Goal: Contribute content: Add original content to the website for others to see

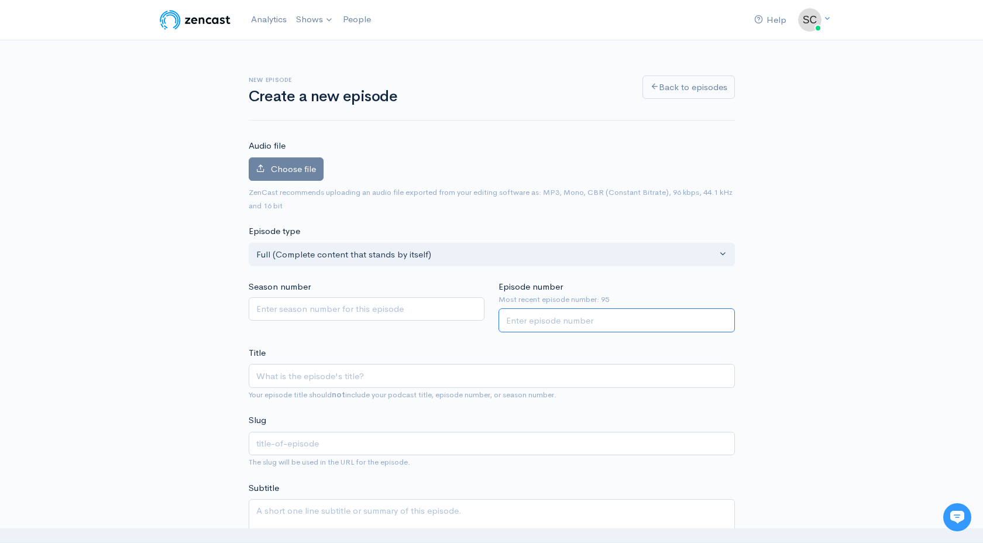
click at [562, 323] on input "Episode number" at bounding box center [617, 320] width 236 height 24
type input "96"
click at [303, 163] on span "Choose file" at bounding box center [293, 168] width 45 height 11
click at [0, 0] on input "Choose file" at bounding box center [0, 0] width 0 height 0
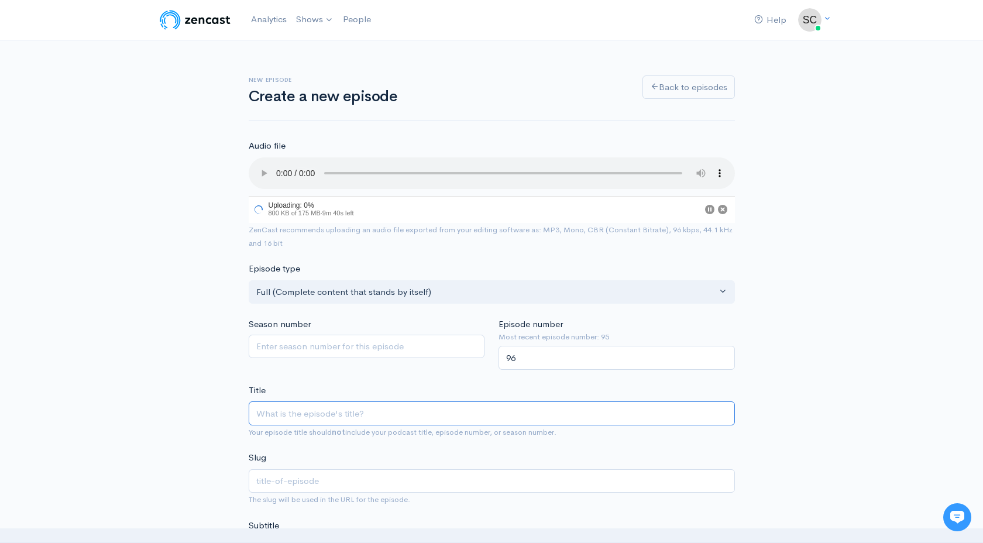
click at [317, 412] on input "Title" at bounding box center [492, 413] width 486 height 24
paste input "Do You Like Scary Movies? Scream Kings Edition"
type input "Do You Like Scary Movies? Scream Kings Edition"
type input "do-you-like-scary-movies-scream-kings-edition"
click at [256, 415] on input "Do You Like Scary Movies? Scream Kings Edition" at bounding box center [492, 415] width 486 height 24
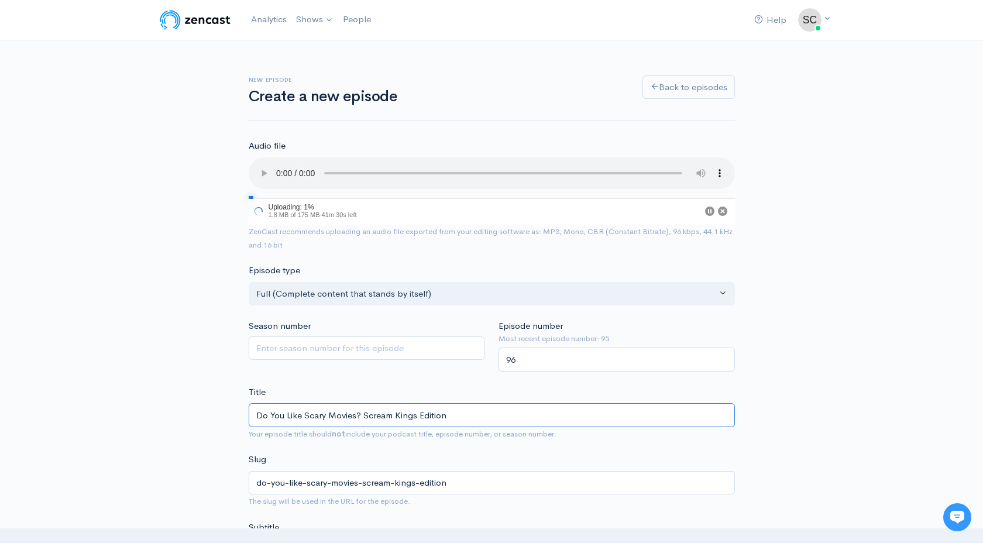
type input "EDo You Like Scary Movies? Scream Kings Edition"
type input "edo-you-like-scary-movies-scream-kings-edition"
type input "EpDo You Like Scary Movies? Scream Kings Edition"
type input "epdo-you-like-scary-movies-scream-kings-edition"
type input "Ep9Do You Like Scary Movies? Scream Kings Edition"
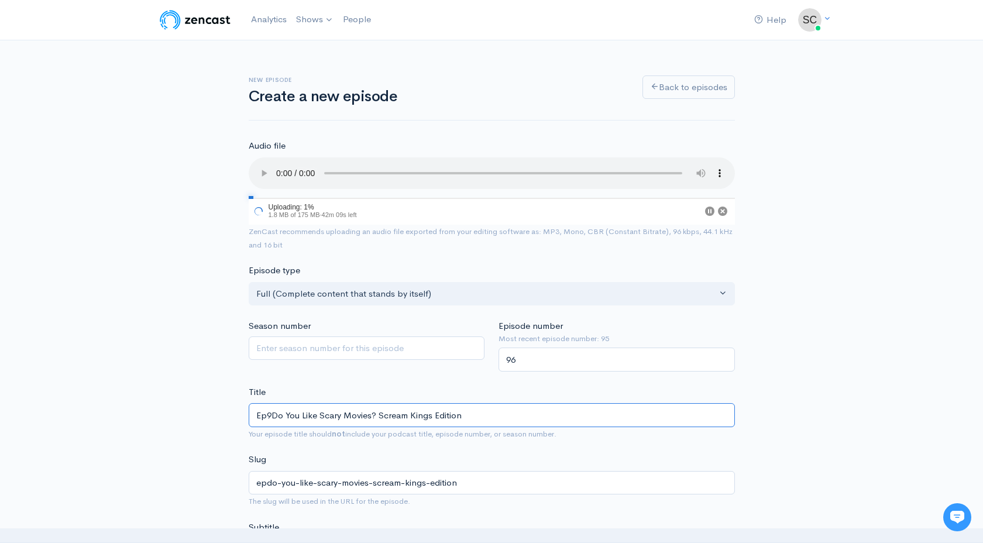
type input "ep9do-you-like-scary-movies-scream-kings-edition"
type input "Ep96Do You Like Scary Movies? Scream Kings Edition"
type input "ep96do-you-like-scary-movies-scream-kings-edition"
type input "Ep96 Do You Like Scary Movies? Scream Kings Edition"
type input "ep96-do-you-like-scary-movies-scream-kings-edition"
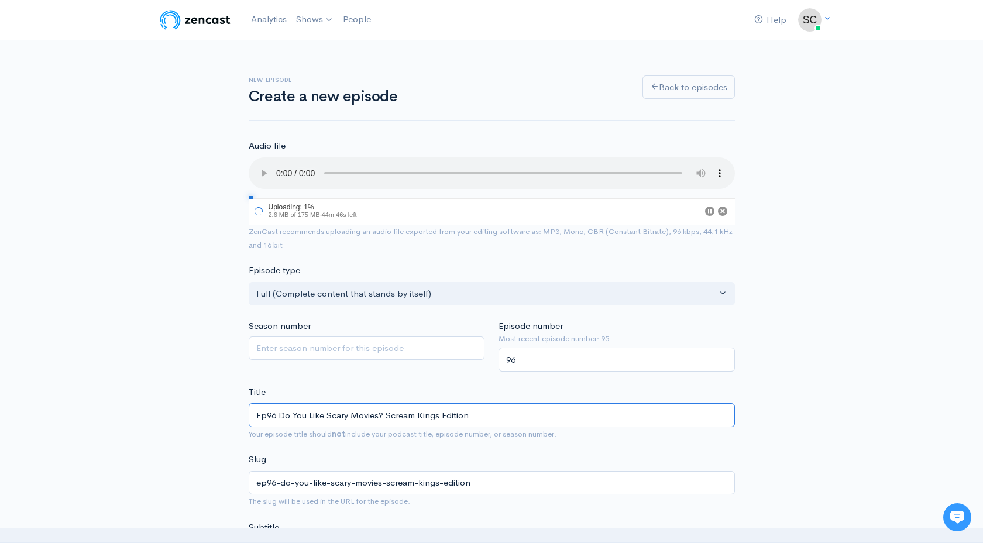
type input "Ep96Do You Like Scary Movies? Scream Kings Edition"
type input "ep96do-you-like-scary-movies-scream-kings-edition"
type input "Ep96| Do You Like Scary Movies? Scream Kings Edition"
type input "ep96-do-you-like-scary-movies-scream-kings-edition"
type input "Ep96| Do You Like Scary Movies? Scream Kings Edition"
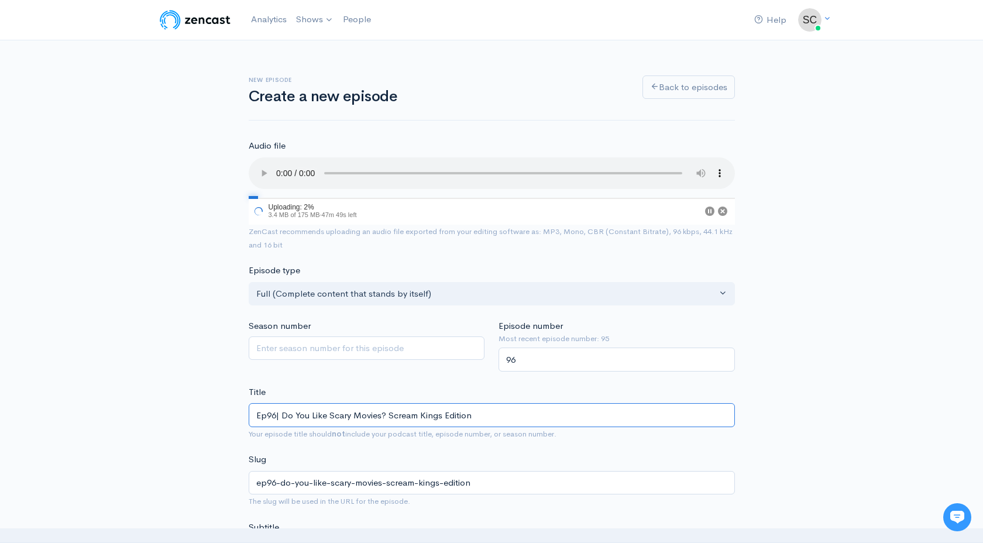
drag, startPoint x: 476, startPoint y: 413, endPoint x: 233, endPoint y: 379, distance: 245.8
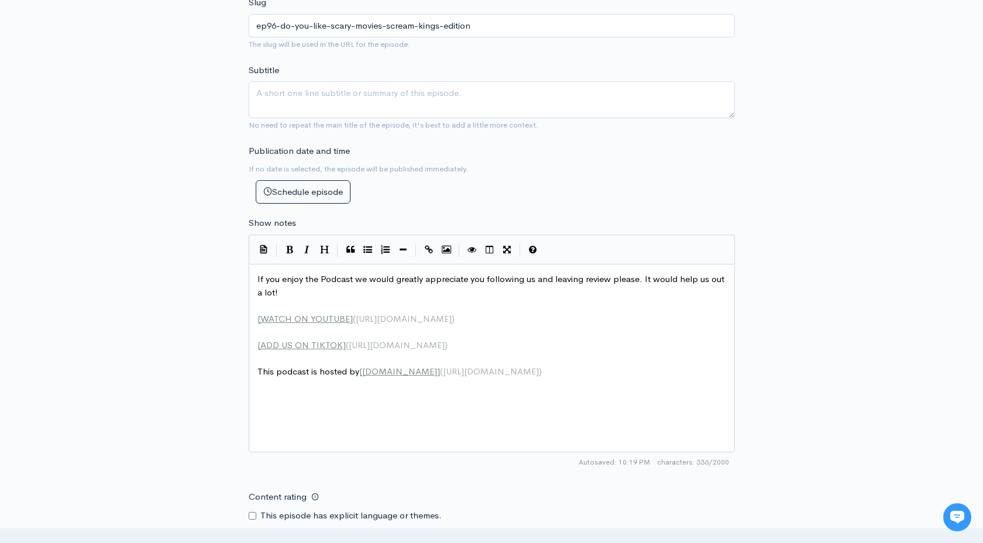
scroll to position [458, 0]
click at [259, 277] on span "If you enjoy the Podcast we would greatly appreciate you following us and leavi…" at bounding box center [491, 285] width 469 height 25
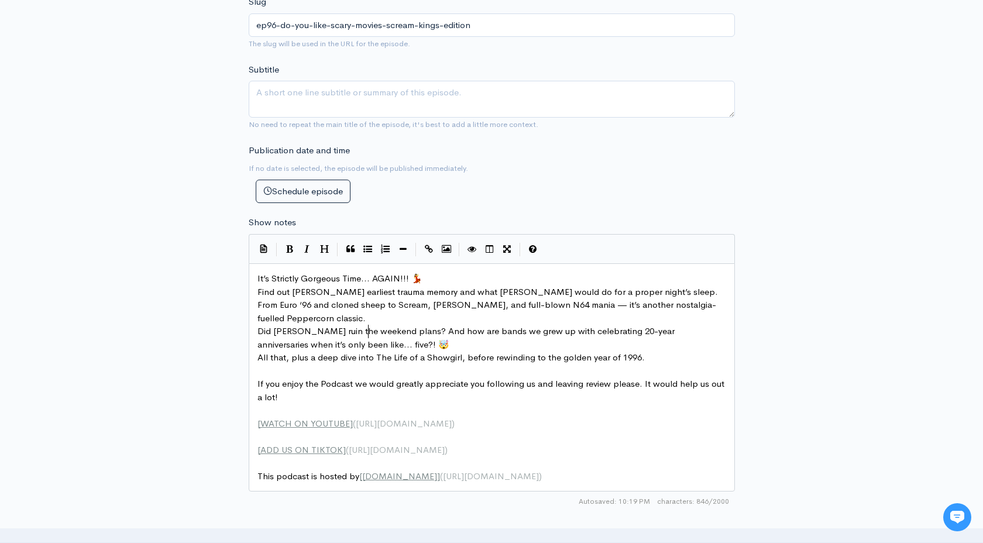
click at [384, 328] on pre "Did Storm Amy ruin the weekend plans? And how are bands we grew up with celebra…" at bounding box center [491, 338] width 473 height 26
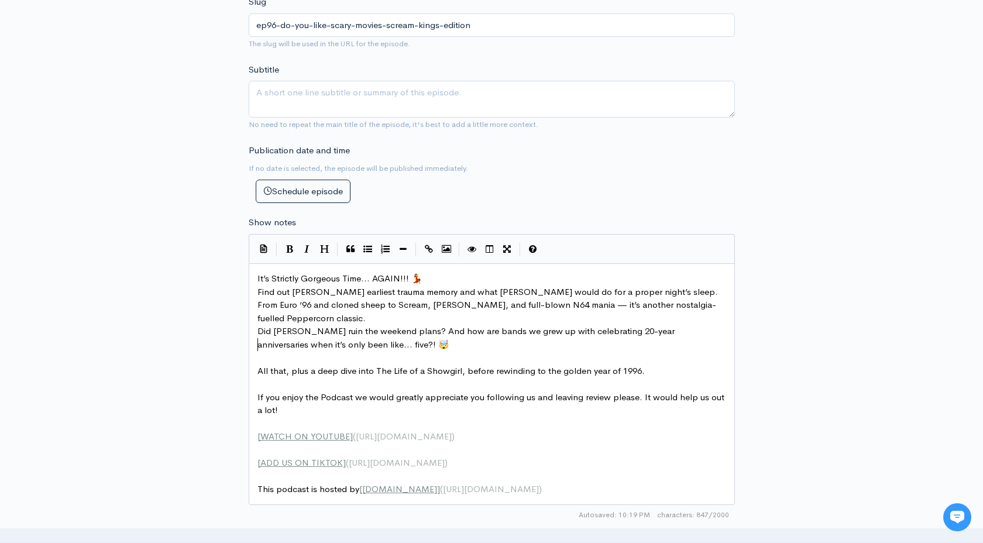
click at [696, 304] on pre "Find out Bruno’s earliest trauma memory and what Scott would do for a proper ni…" at bounding box center [491, 306] width 473 height 40
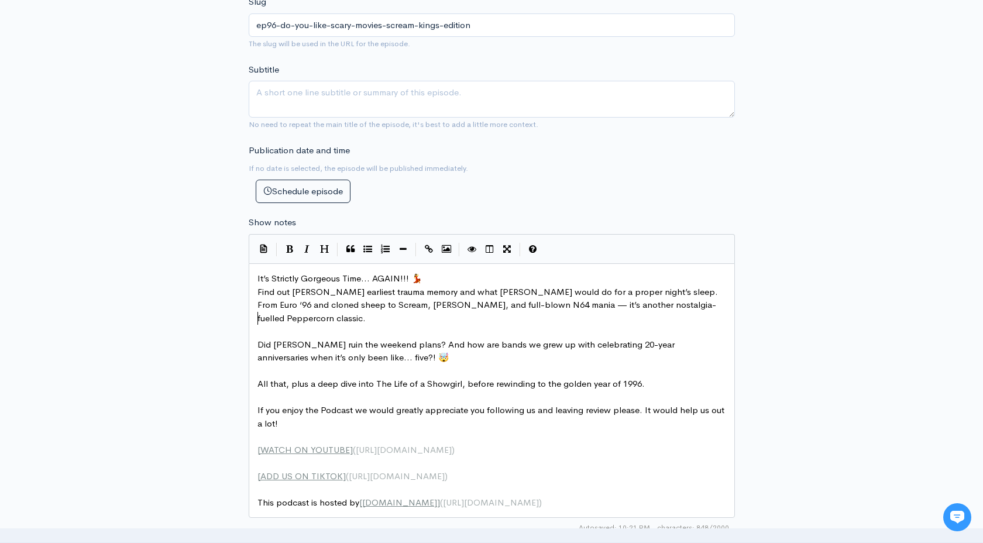
click at [484, 273] on pre "It’s Strictly Gorgeous Time… AGAIN!!! 💃" at bounding box center [491, 278] width 473 height 13
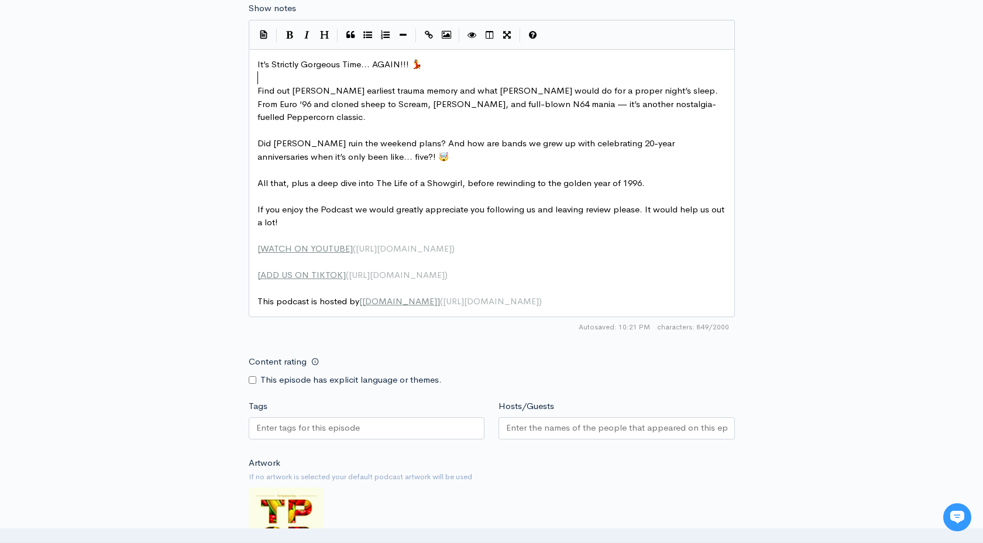
scroll to position [676, 0]
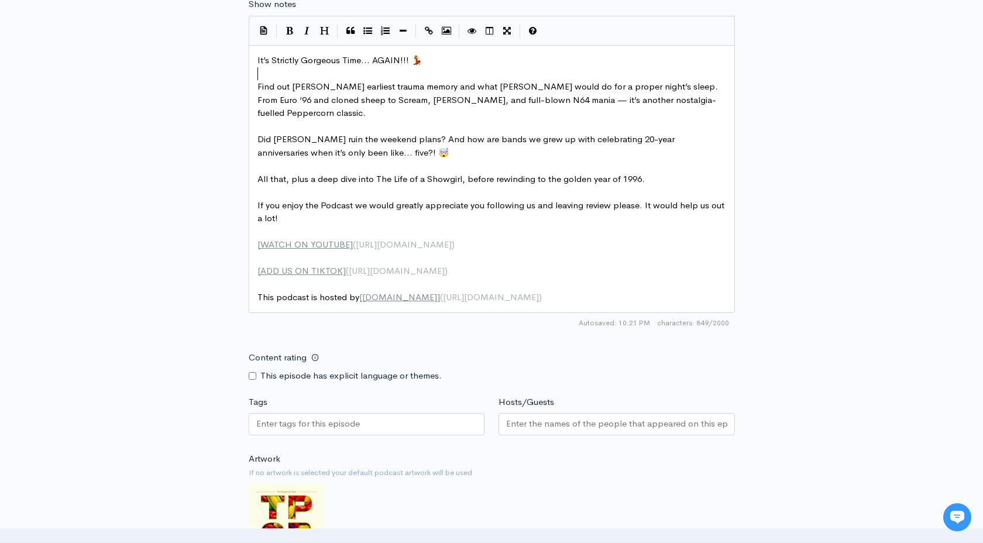
click at [556, 418] on div at bounding box center [617, 424] width 236 height 22
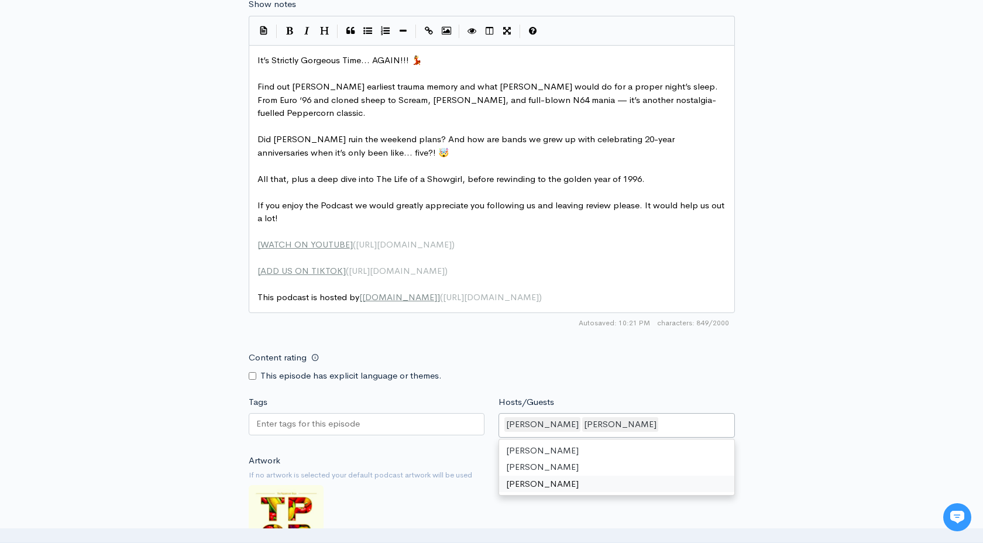
click at [389, 414] on div at bounding box center [367, 424] width 236 height 22
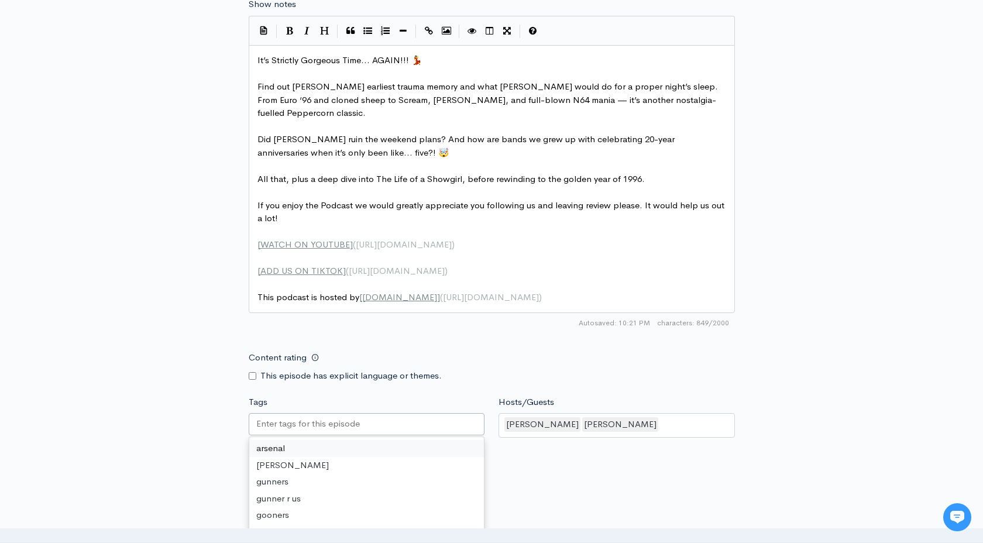
click at [273, 417] on input "Tags" at bounding box center [308, 423] width 105 height 13
paste input "text"
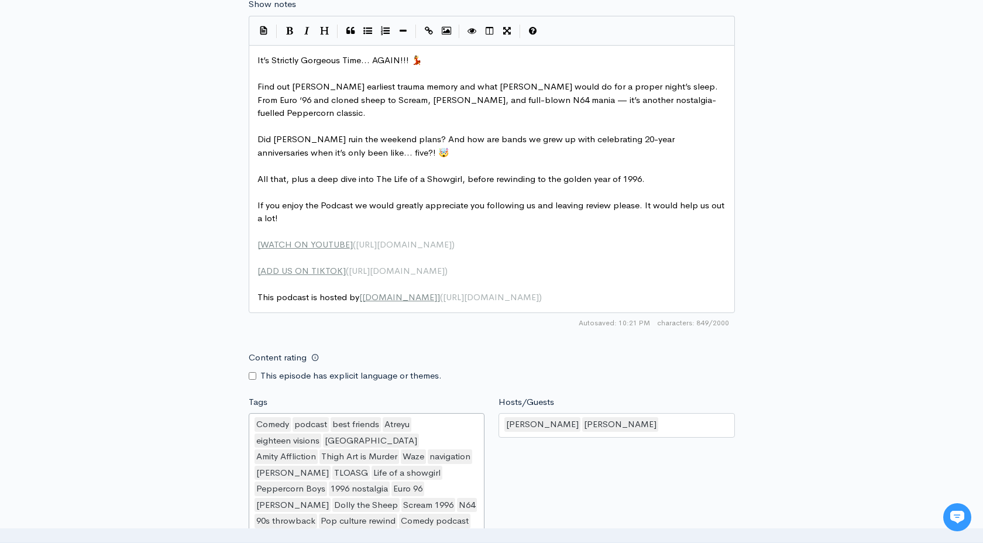
click at [153, 329] on div "New episode Create a new episode Back to episodes Audio file 4 Uploading: 4% 6.…" at bounding box center [491, 108] width 983 height 1487
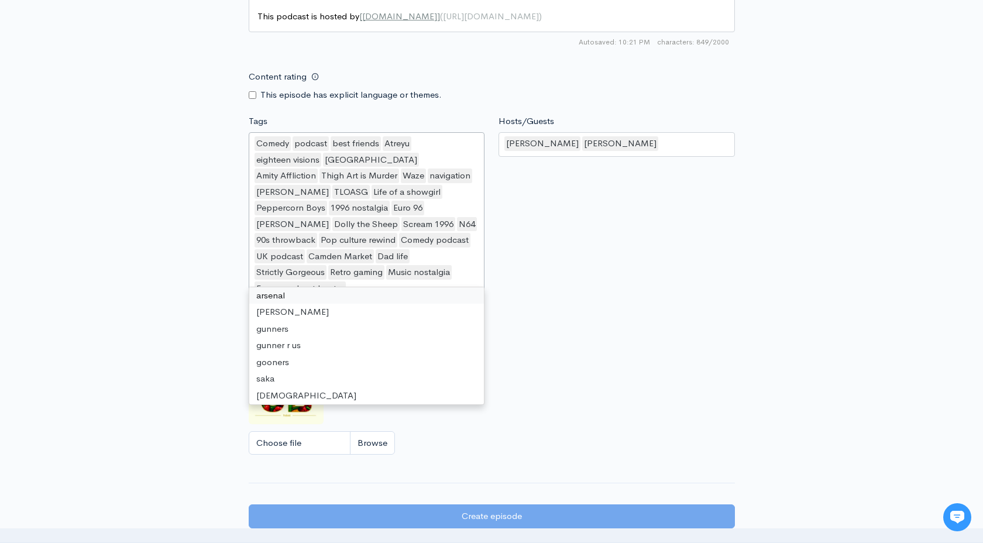
scroll to position [960, 0]
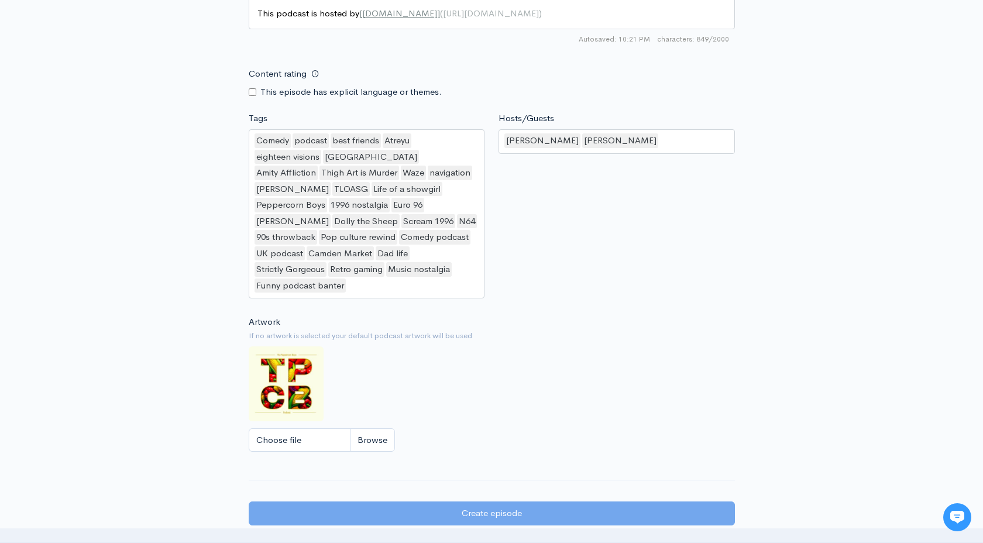
click at [642, 381] on div "Artwork If no artwork is selected your default podcast artwork will be used Cho…" at bounding box center [492, 387] width 486 height 144
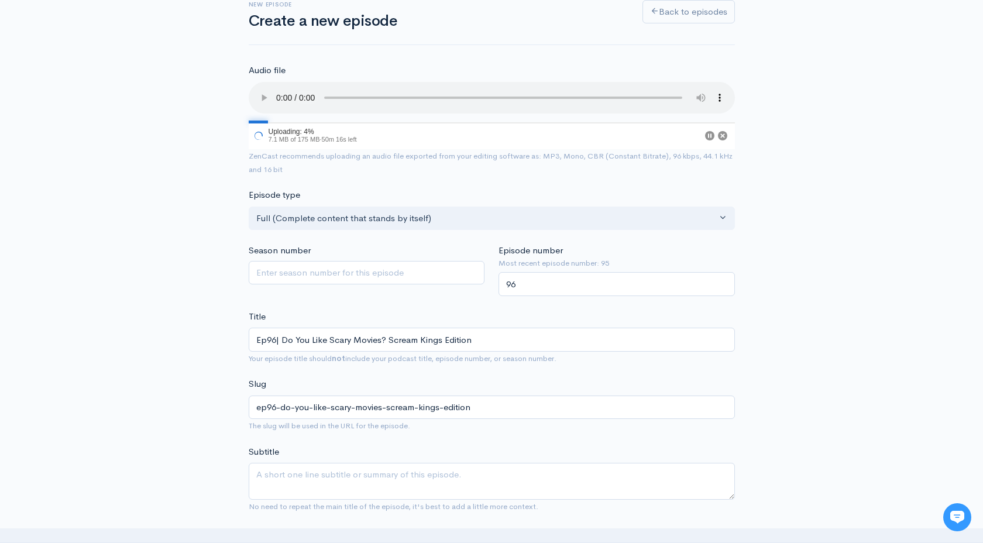
scroll to position [0, 0]
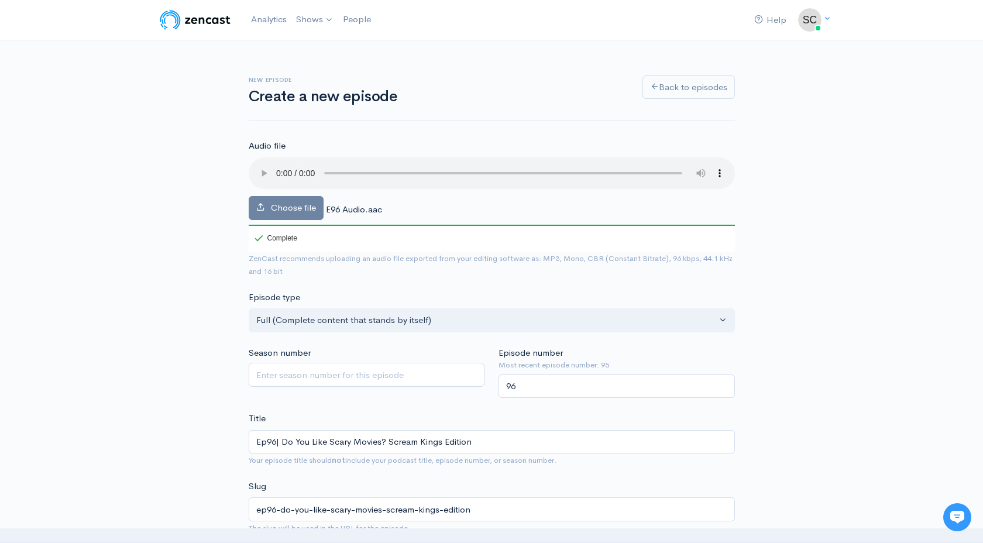
drag, startPoint x: 657, startPoint y: 297, endPoint x: 751, endPoint y: 260, distance: 101.4
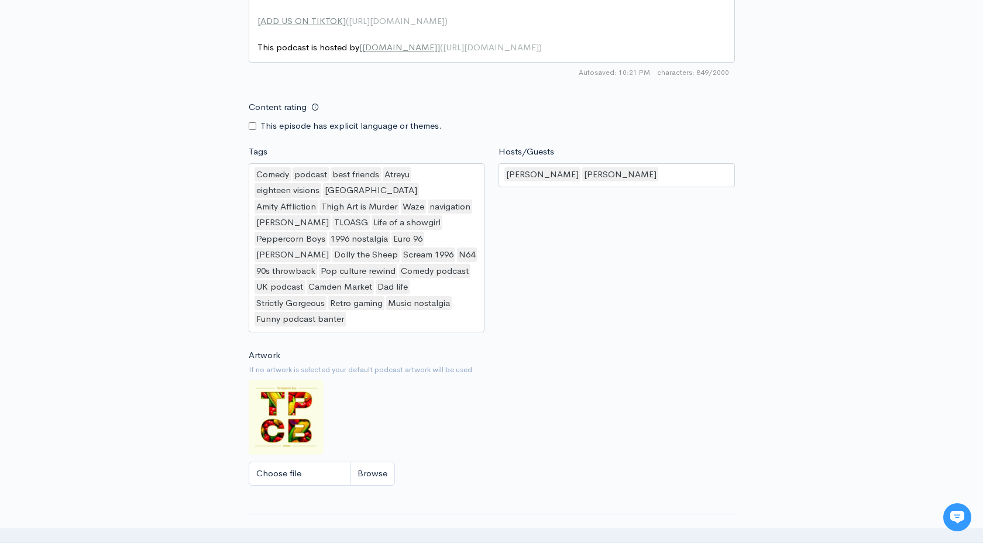
scroll to position [959, 0]
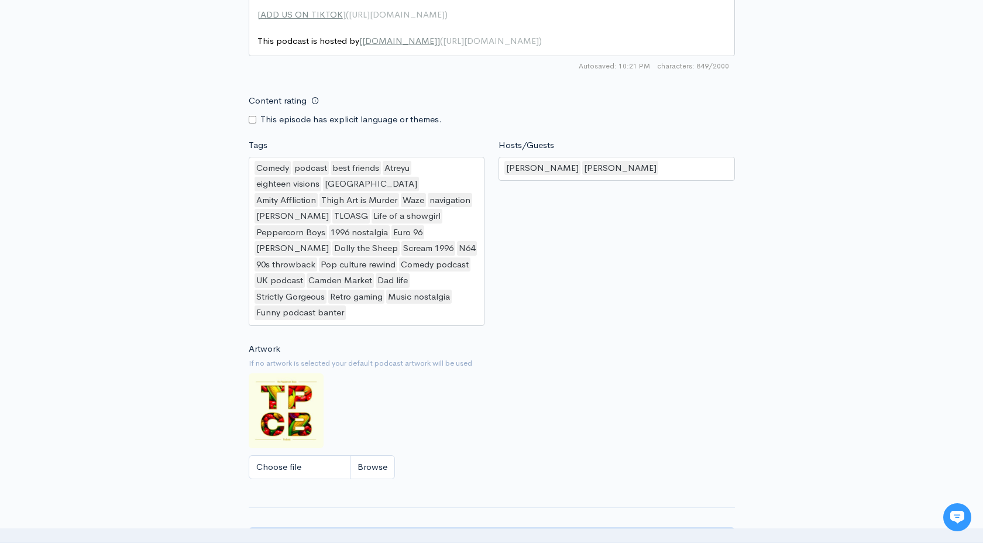
click at [497, 529] on input "Create episode" at bounding box center [492, 541] width 486 height 24
